Goal: Task Accomplishment & Management: Manage account settings

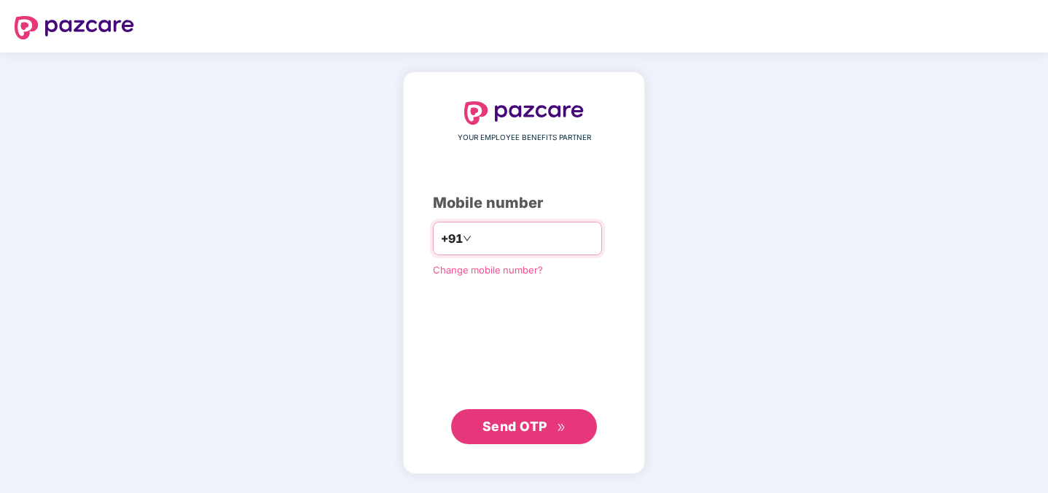
click at [517, 237] on input "number" at bounding box center [533, 238] width 119 height 23
type input "**********"
click at [514, 444] on div "**********" at bounding box center [524, 272] width 242 height 401
click at [515, 433] on span "Send OTP" at bounding box center [524, 425] width 84 height 20
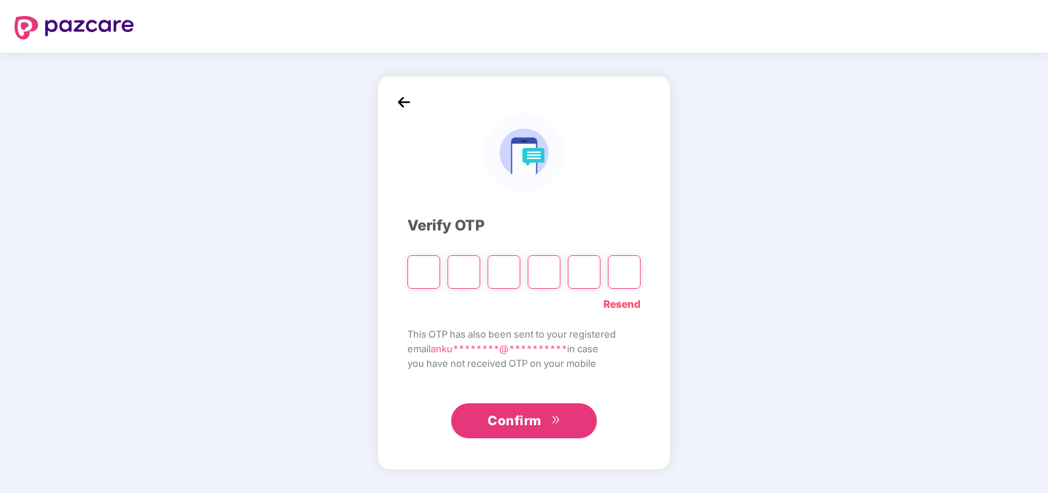
paste input "*"
type input "*"
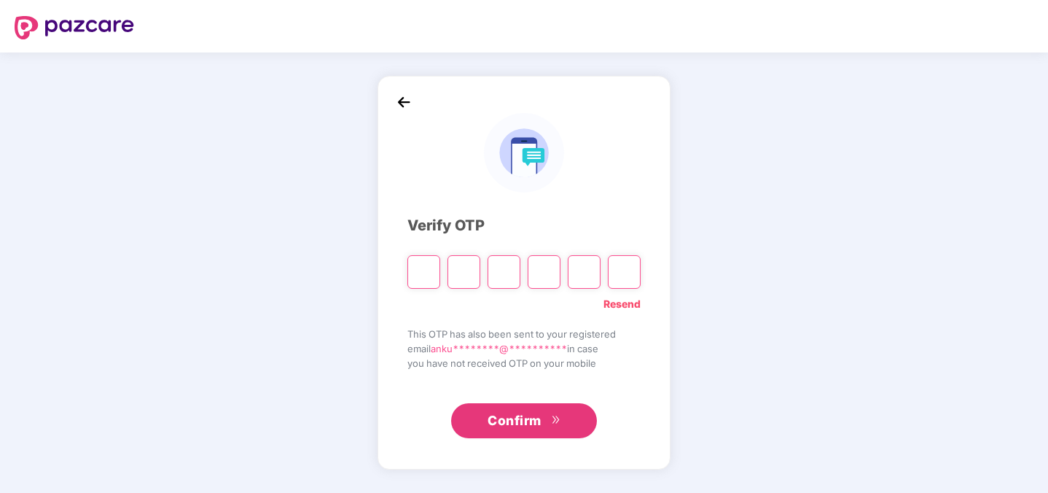
type input "*"
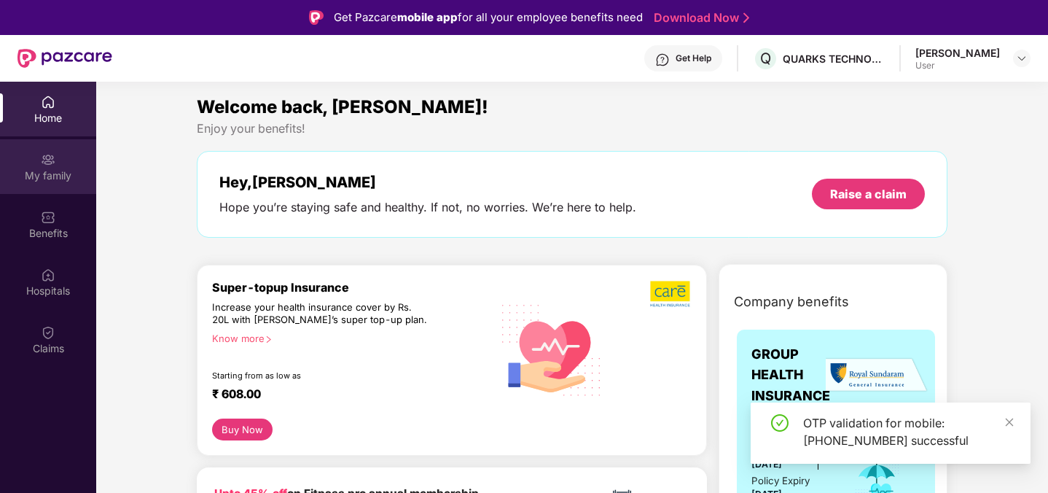
click at [68, 177] on div "My family" at bounding box center [48, 175] width 96 height 15
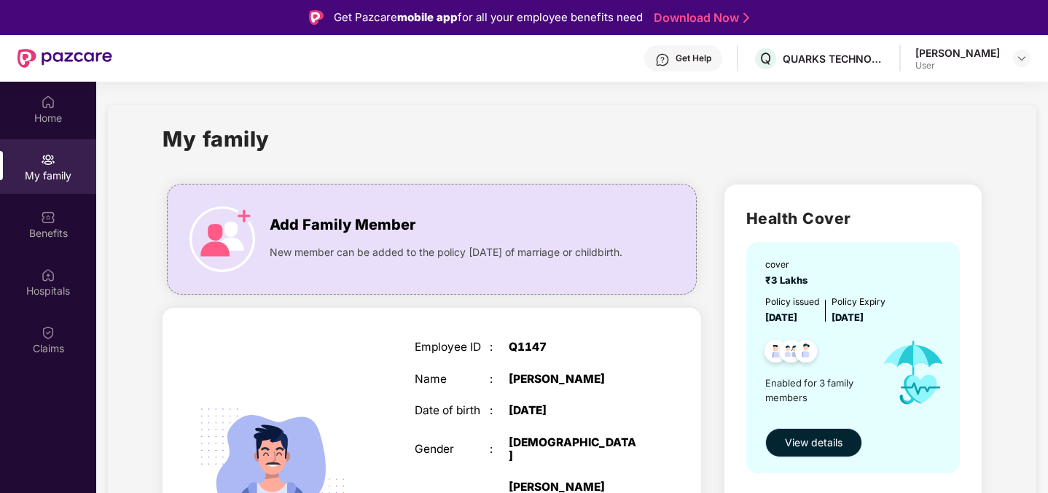
click at [814, 444] on span "View details" at bounding box center [814, 442] width 58 height 16
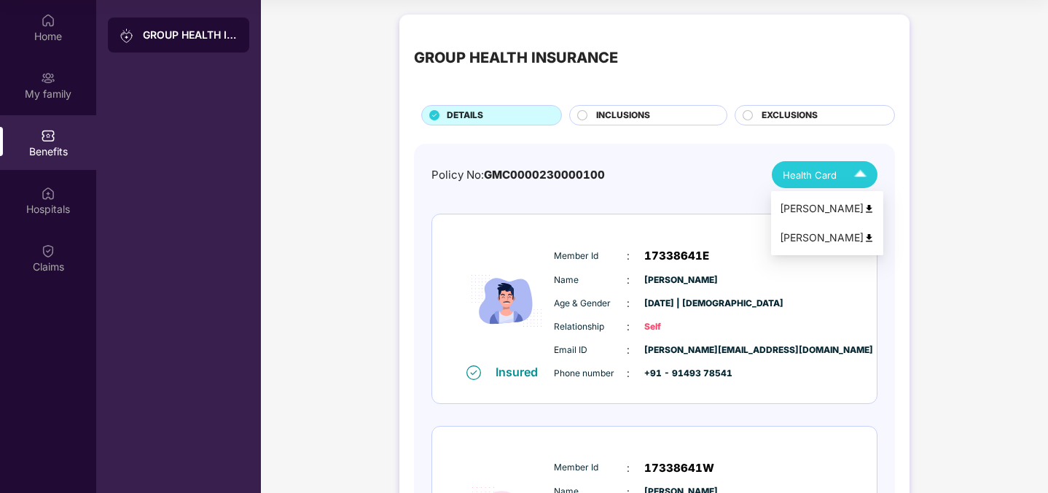
click at [833, 168] on span "Health Card" at bounding box center [809, 175] width 54 height 15
click at [989, 152] on div "GROUP HEALTH INSURANCE DETAILS INCLUSIONS EXCLUSIONS Policy No: GMC000023000010…" at bounding box center [654, 470] width 787 height 927
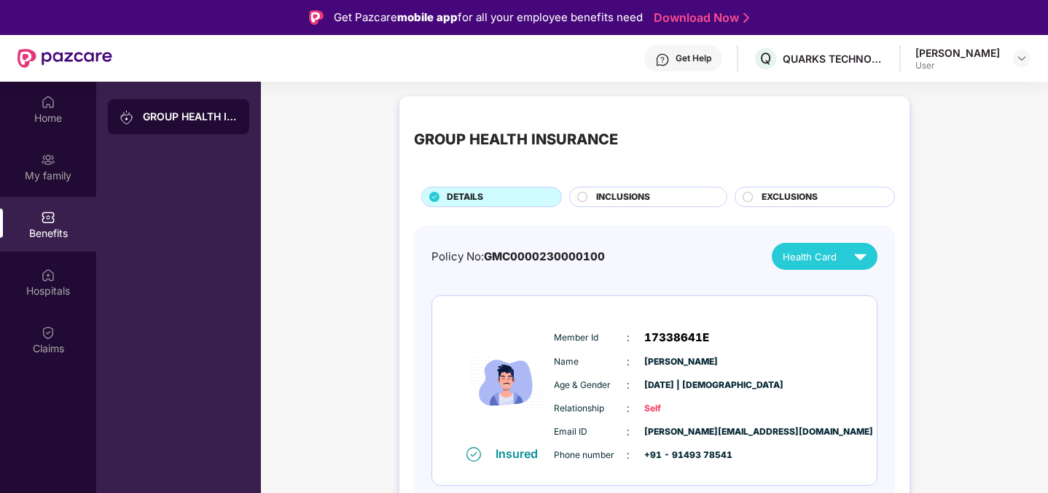
click at [1012, 58] on div "[PERSON_NAME] User" at bounding box center [972, 58] width 115 height 25
click at [1015, 58] on div at bounding box center [1021, 58] width 17 height 17
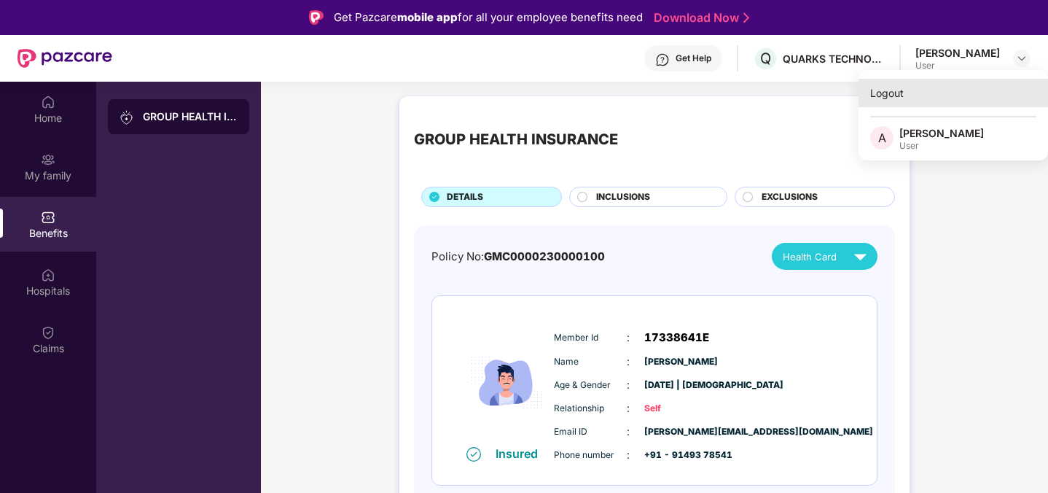
click at [884, 95] on div "Logout" at bounding box center [952, 93] width 189 height 28
